Goal: Task Accomplishment & Management: Use online tool/utility

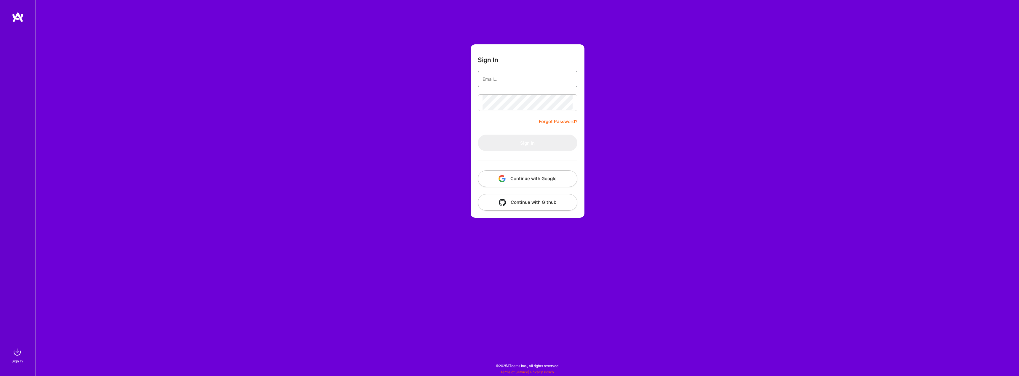
type input "[EMAIL_ADDRESS][DOMAIN_NAME]"
click at [517, 156] on div at bounding box center [527, 160] width 99 height 19
click at [525, 137] on button "Sign In" at bounding box center [527, 143] width 99 height 17
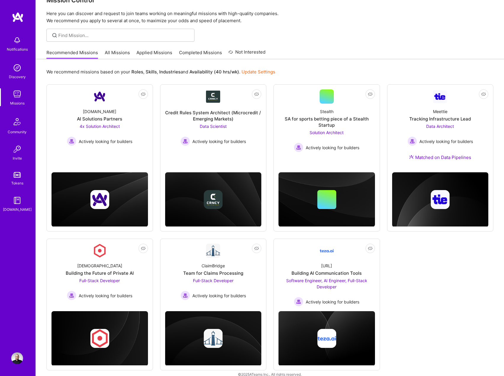
scroll to position [24, 0]
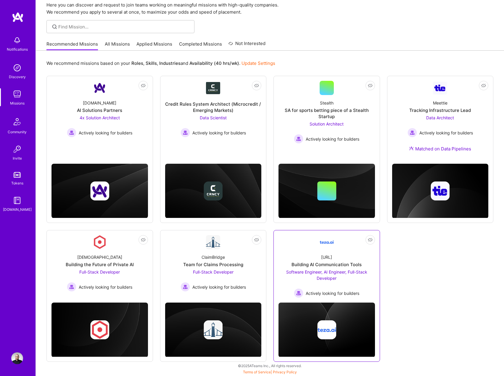
click at [356, 247] on link "Not Interested [URL] Building AI Communication Tools Software Engineer, AI Engi…" at bounding box center [327, 266] width 97 height 63
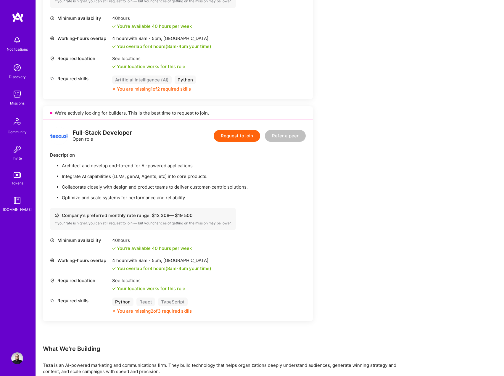
scroll to position [355, 0]
